Goal: Information Seeking & Learning: Learn about a topic

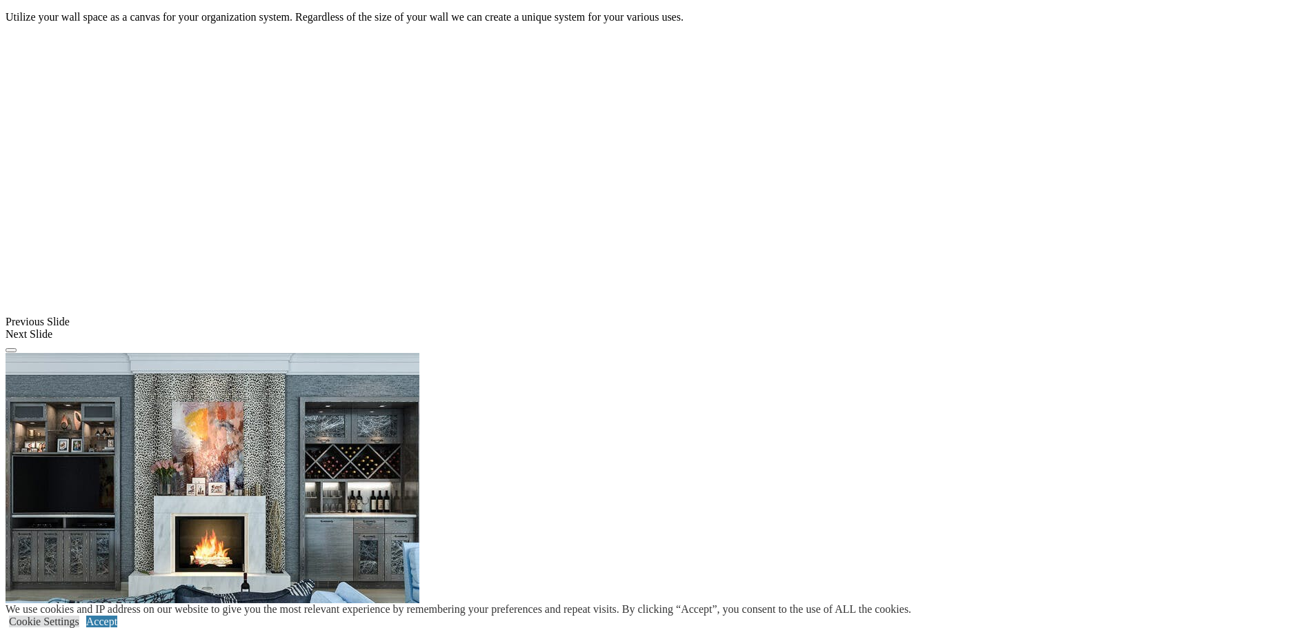
scroll to position [1311, 0]
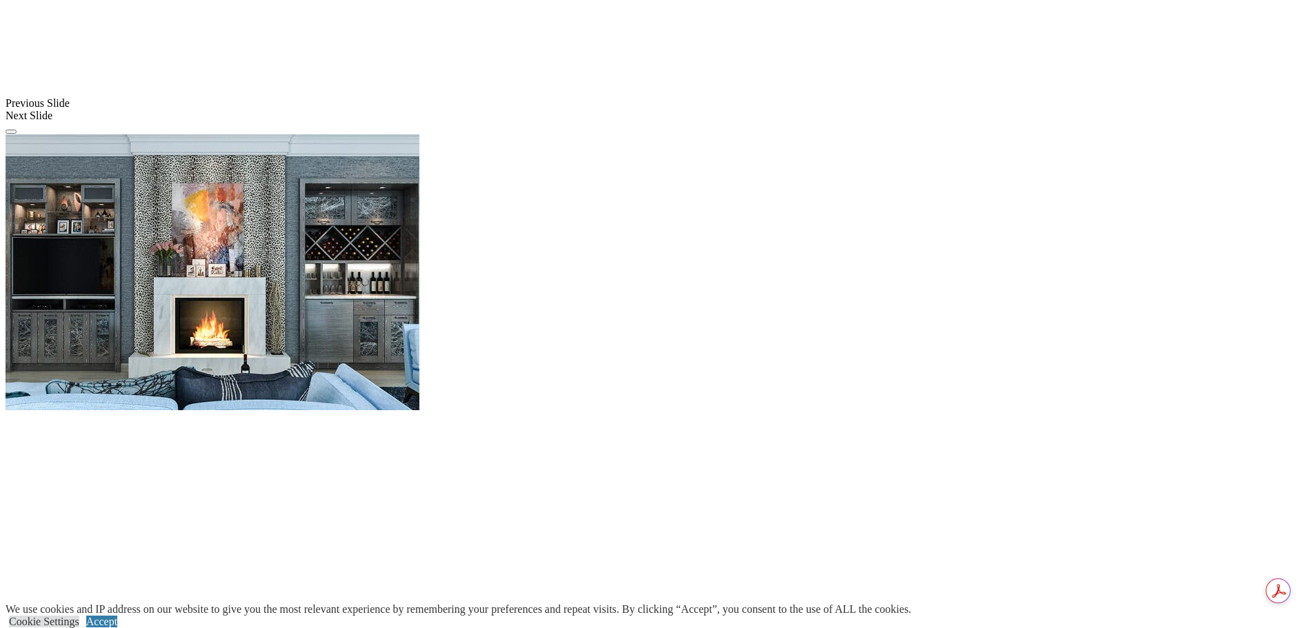
scroll to position [1518, 0]
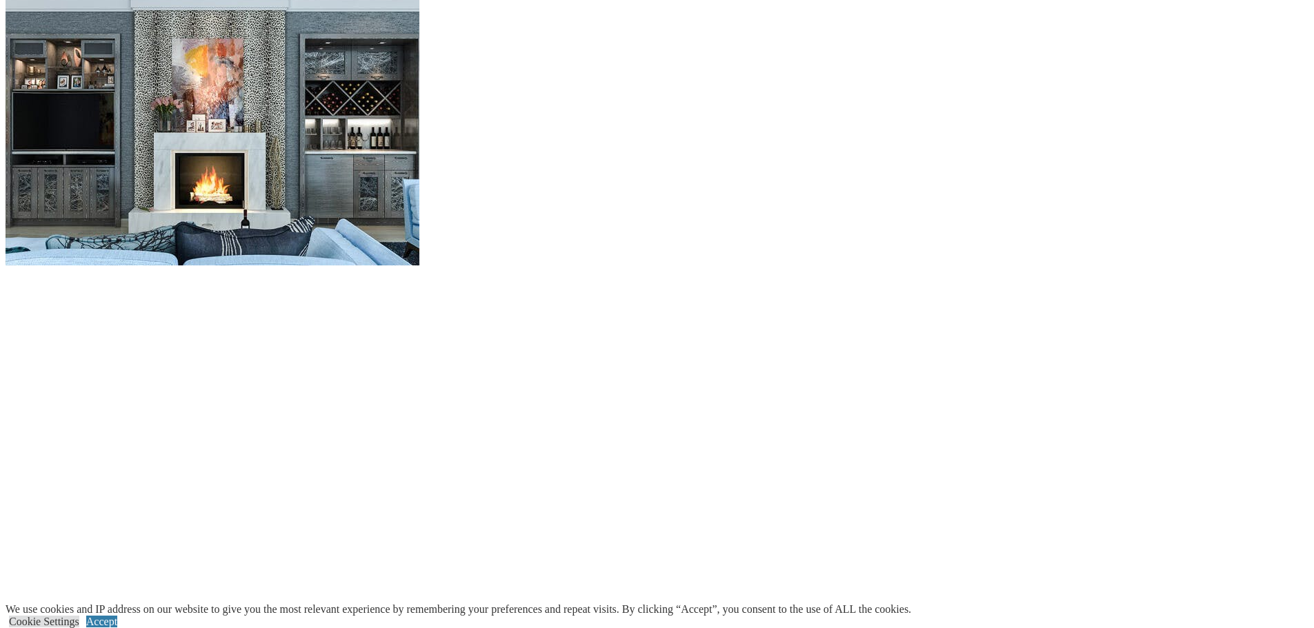
scroll to position [1627, 0]
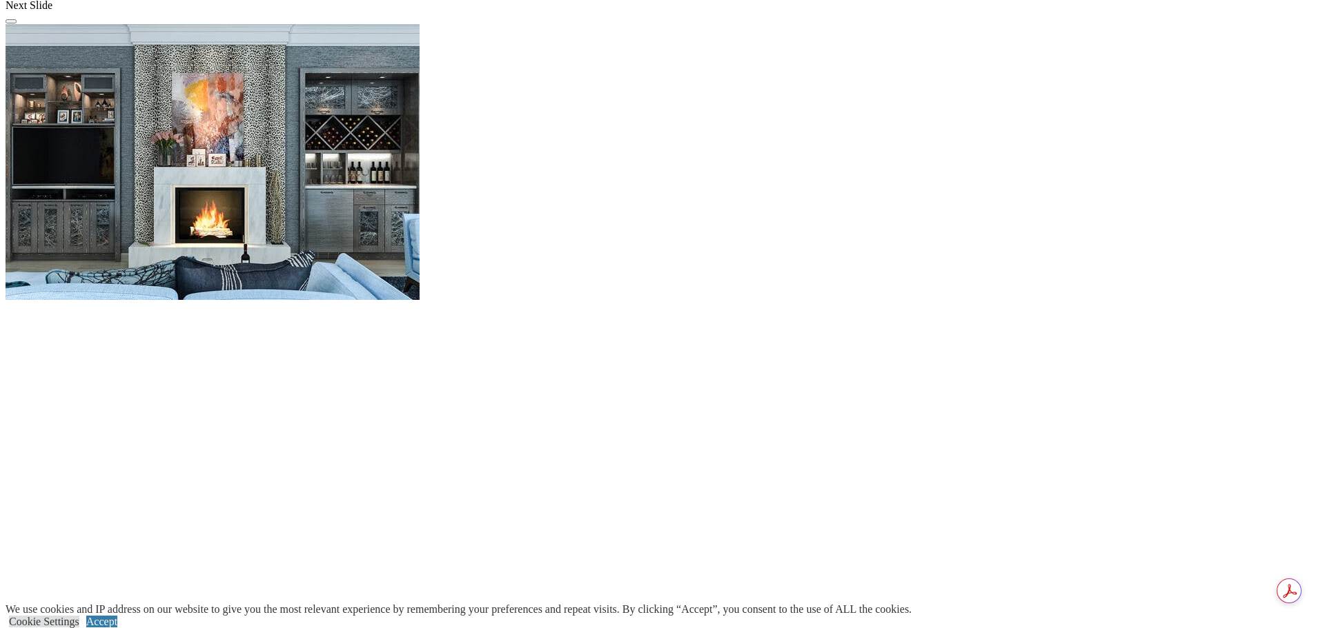
drag, startPoint x: 878, startPoint y: 286, endPoint x: 906, endPoint y: 244, distance: 50.3
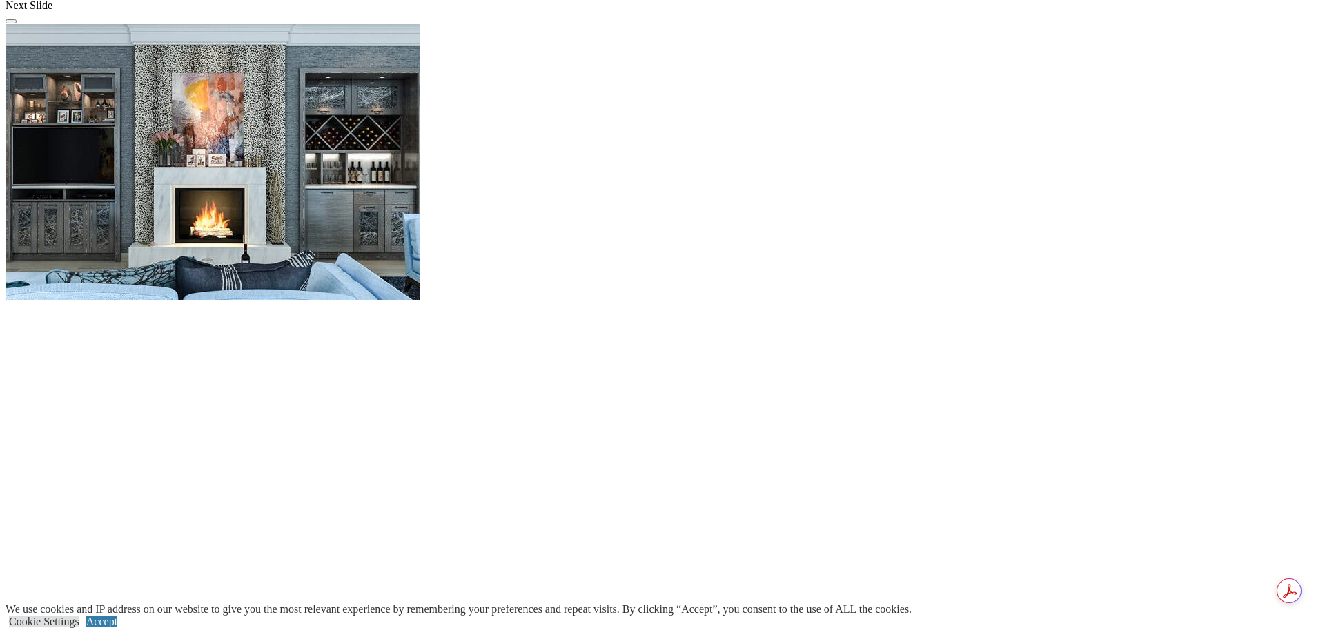
drag, startPoint x: 436, startPoint y: 255, endPoint x: 833, endPoint y: 217, distance: 399.2
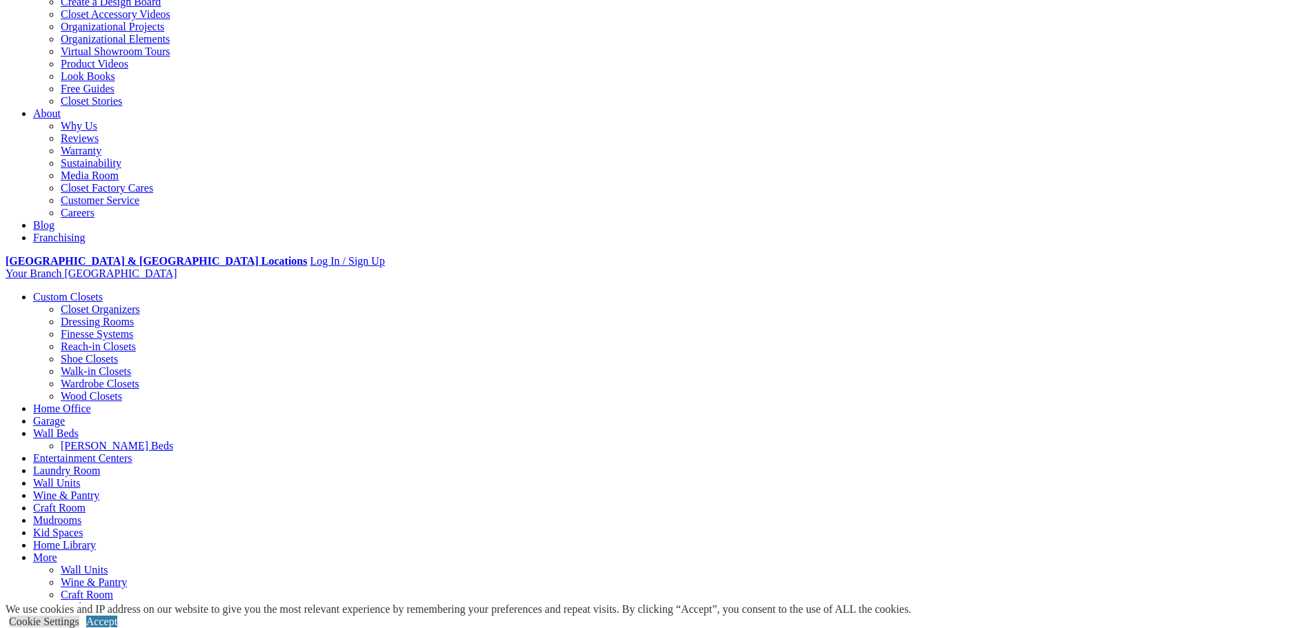
scroll to position [0, 0]
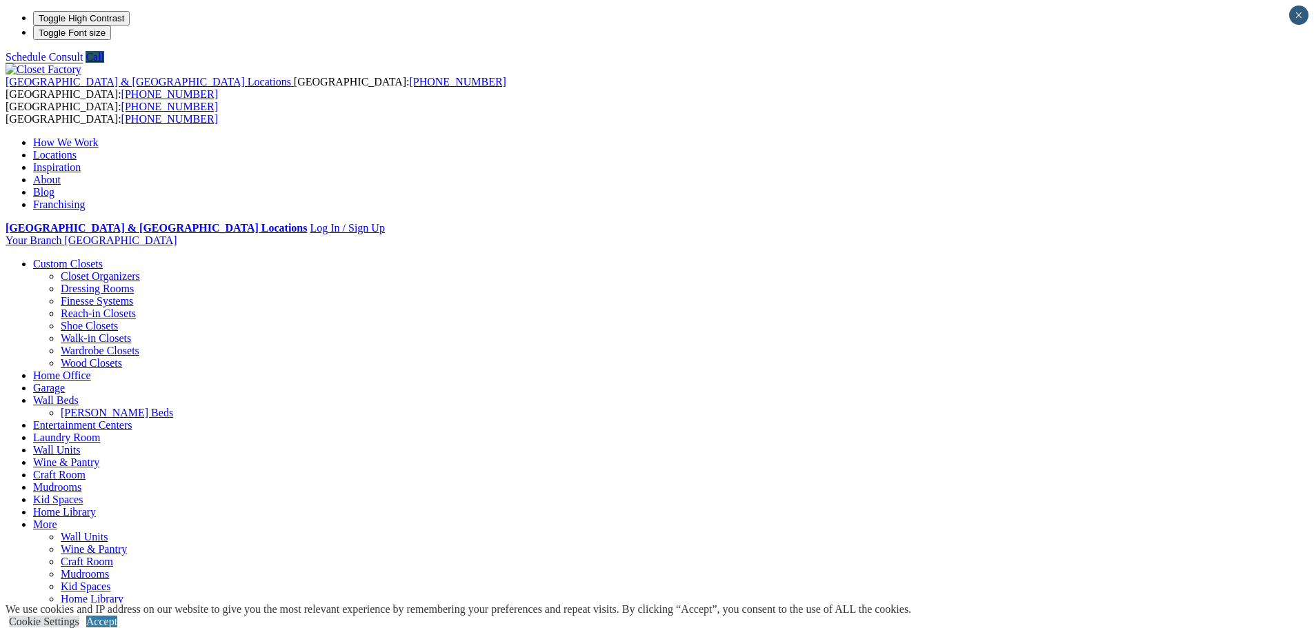
click at [55, 186] on link "Blog" at bounding box center [43, 192] width 21 height 12
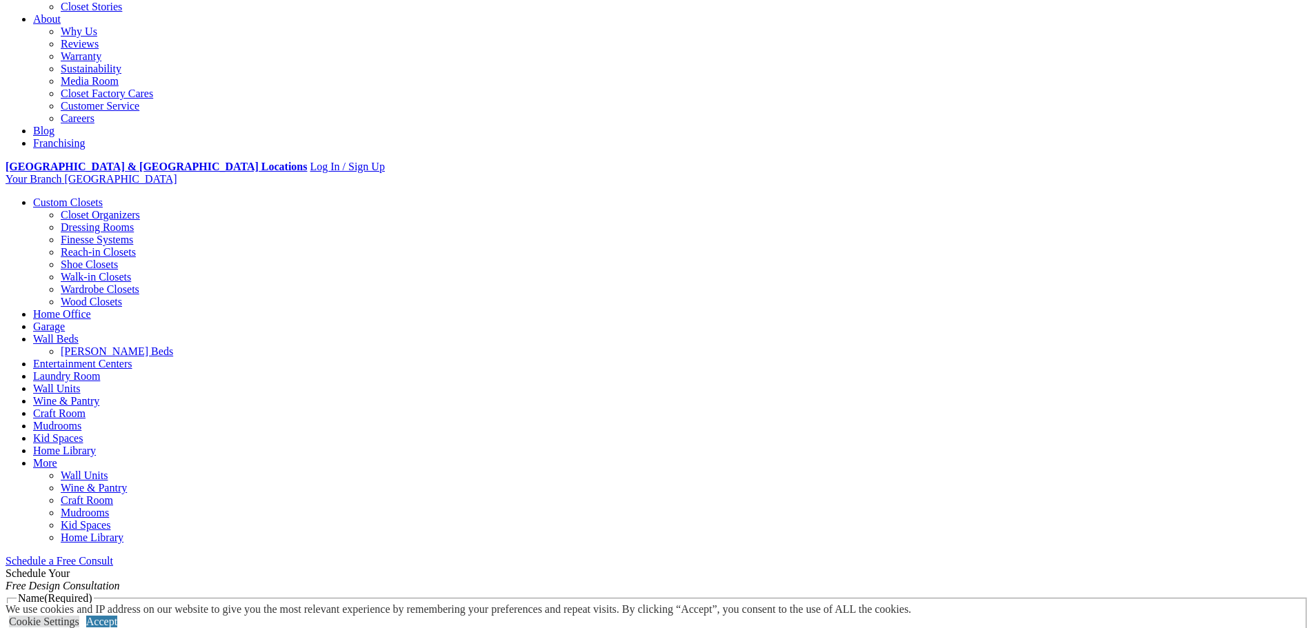
scroll to position [345, 0]
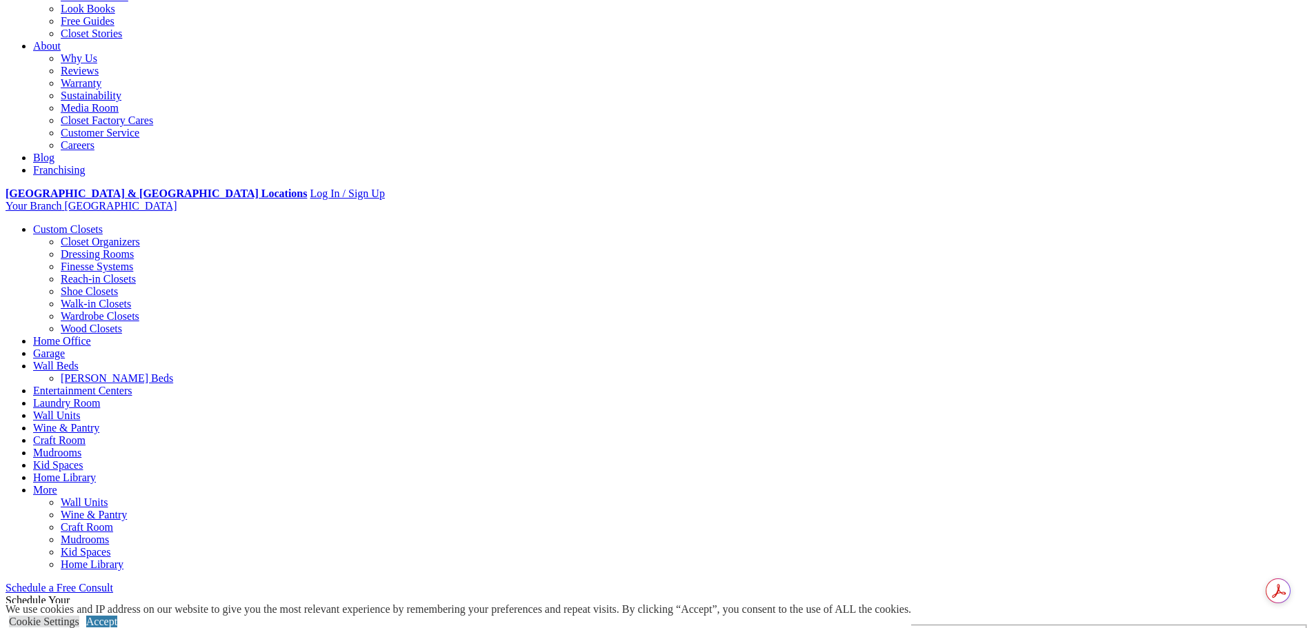
drag, startPoint x: 306, startPoint y: 285, endPoint x: 746, endPoint y: 493, distance: 486.3
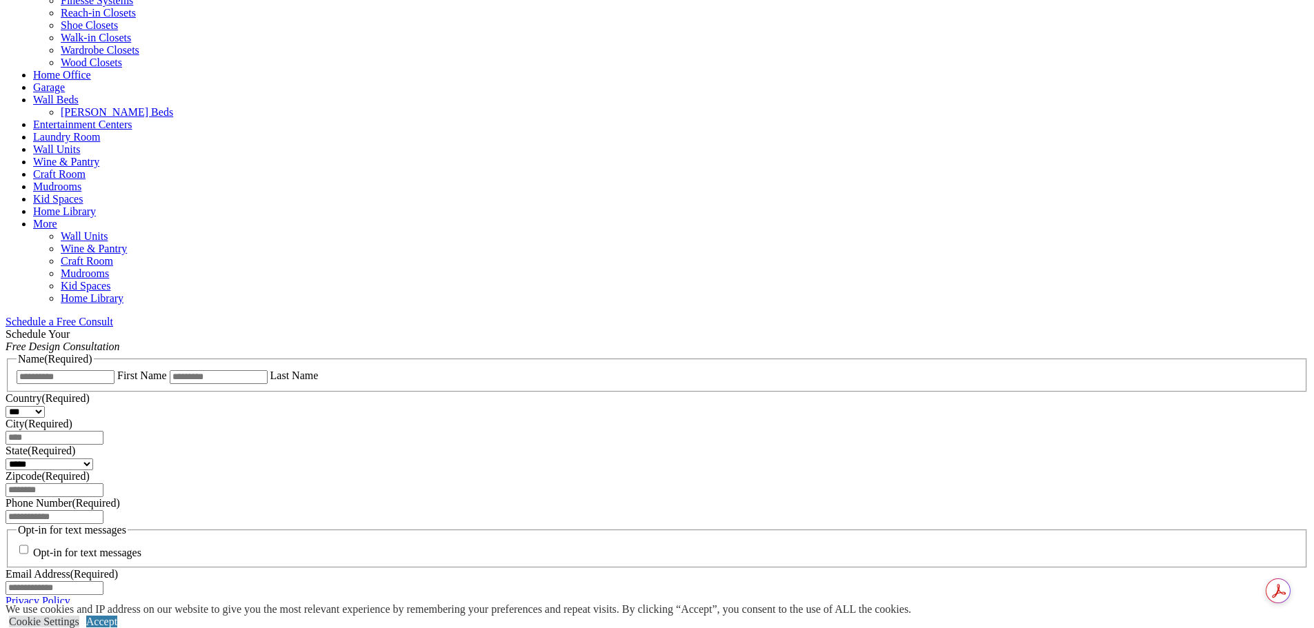
scroll to position [621, 0]
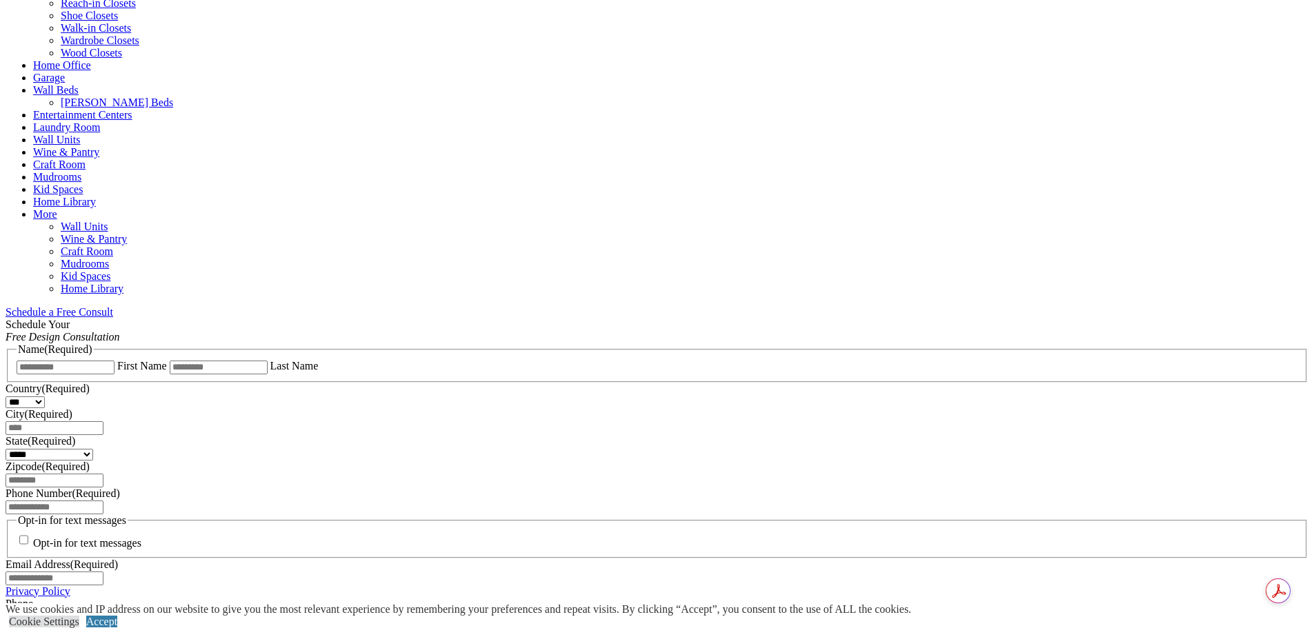
drag, startPoint x: 448, startPoint y: 367, endPoint x: 764, endPoint y: 402, distance: 318.5
drag, startPoint x: 364, startPoint y: 439, endPoint x: 977, endPoint y: 470, distance: 614.1
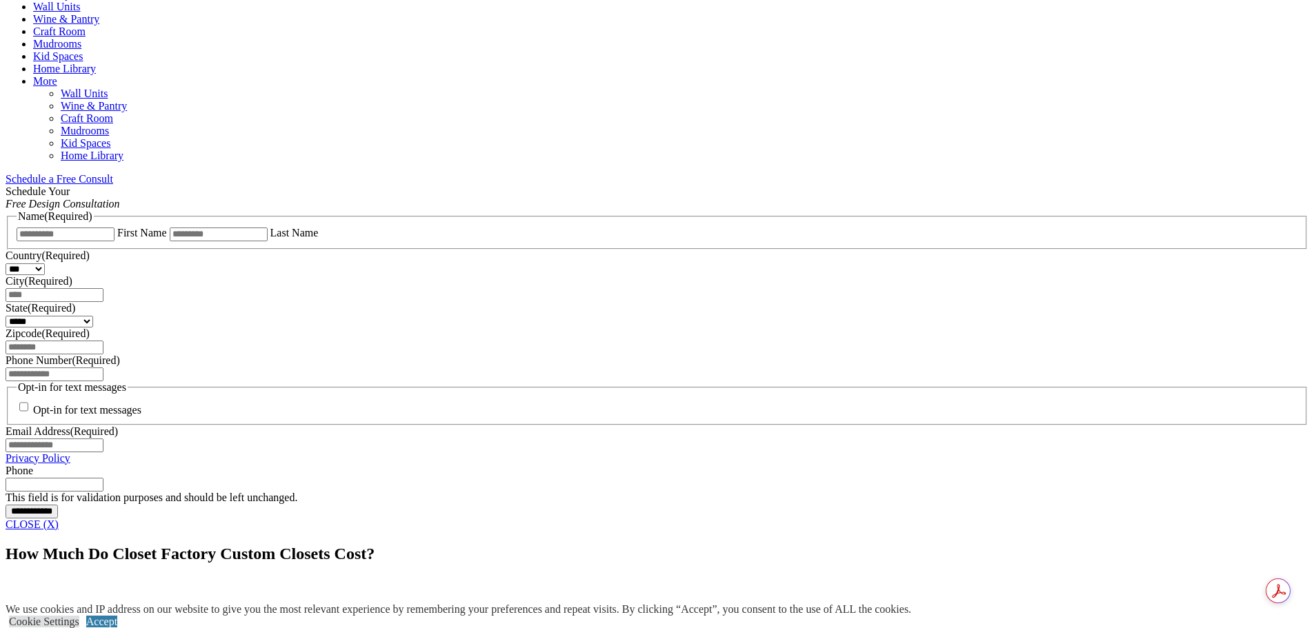
scroll to position [759, 0]
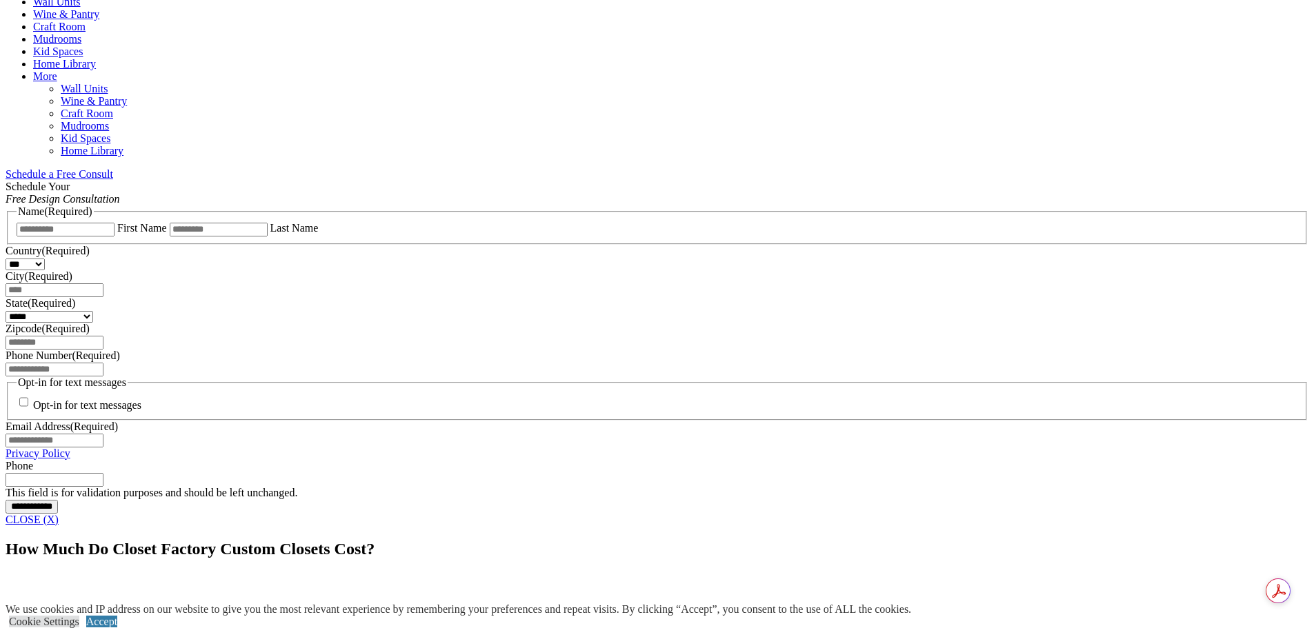
drag, startPoint x: 432, startPoint y: 364, endPoint x: 831, endPoint y: 384, distance: 400.0
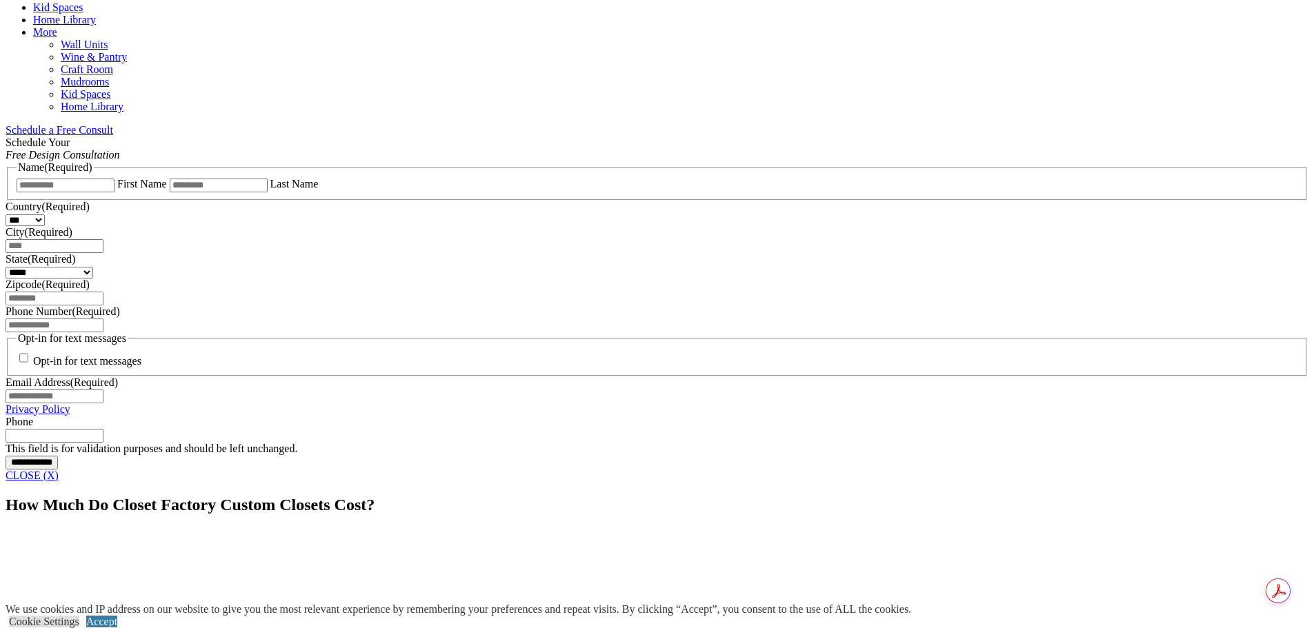
scroll to position [828, 0]
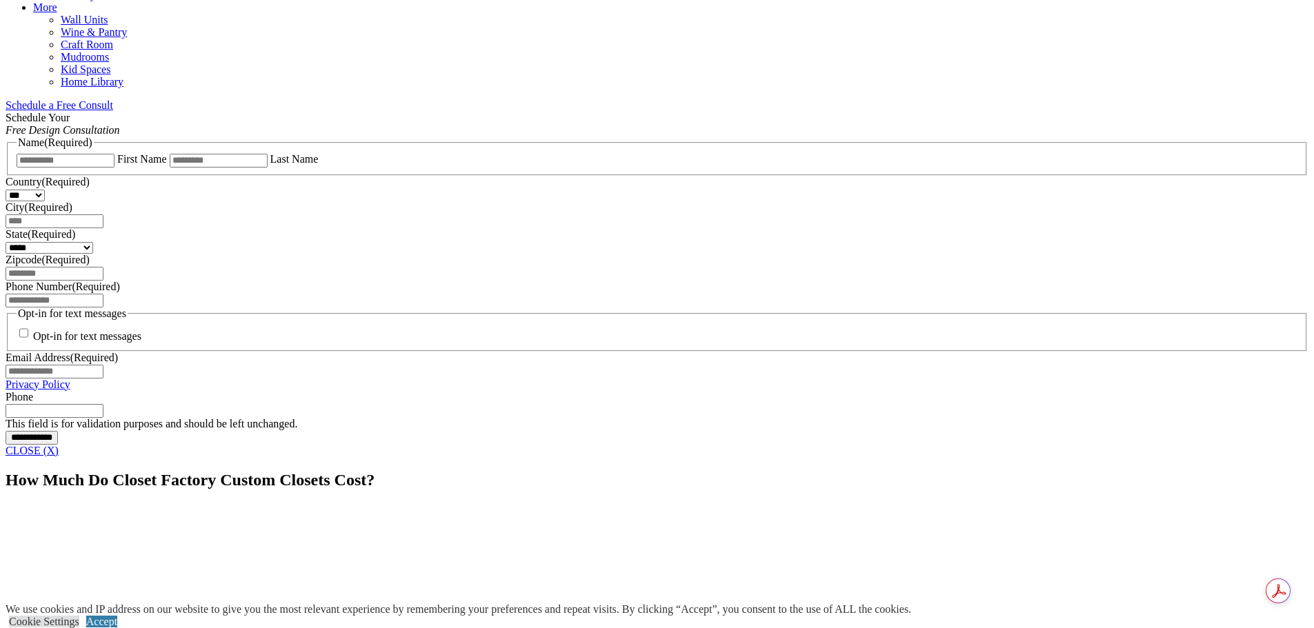
drag, startPoint x: 439, startPoint y: 383, endPoint x: 521, endPoint y: 435, distance: 96.5
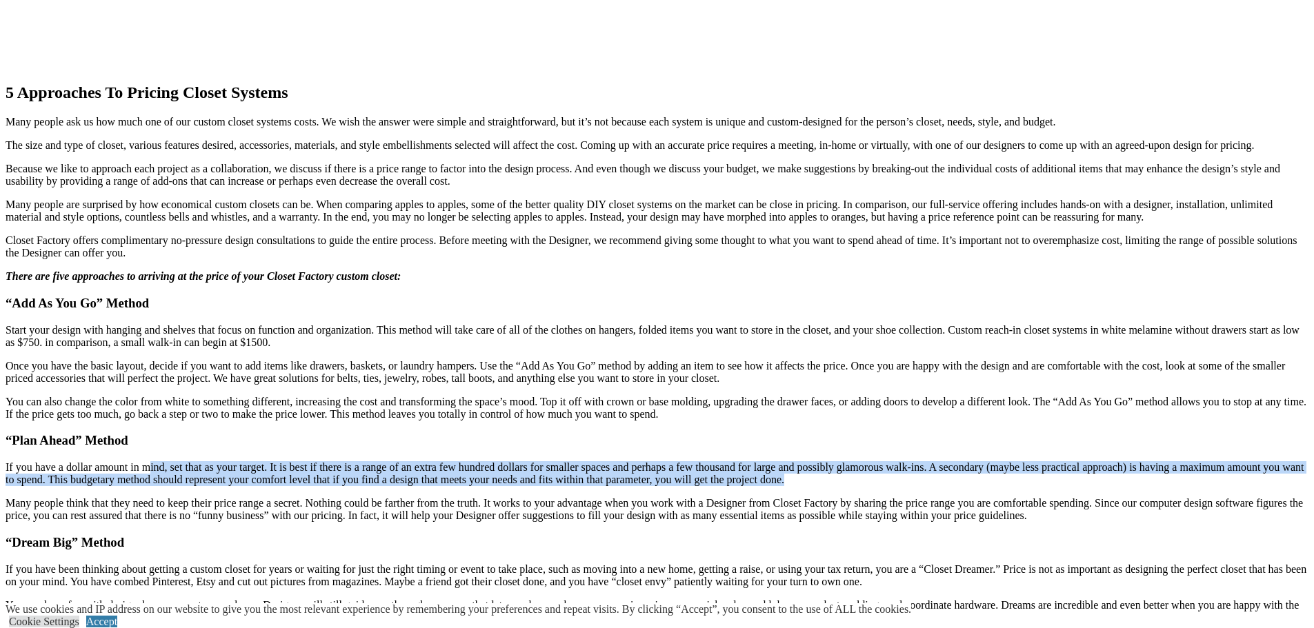
scroll to position [1518, 0]
